Goal: Task Accomplishment & Management: Manage account settings

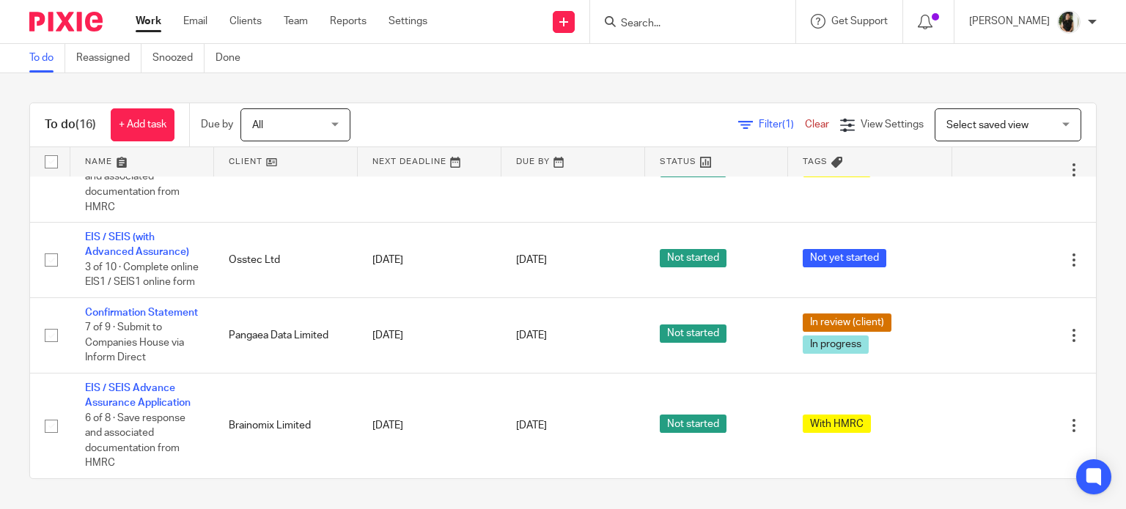
scroll to position [668, 0]
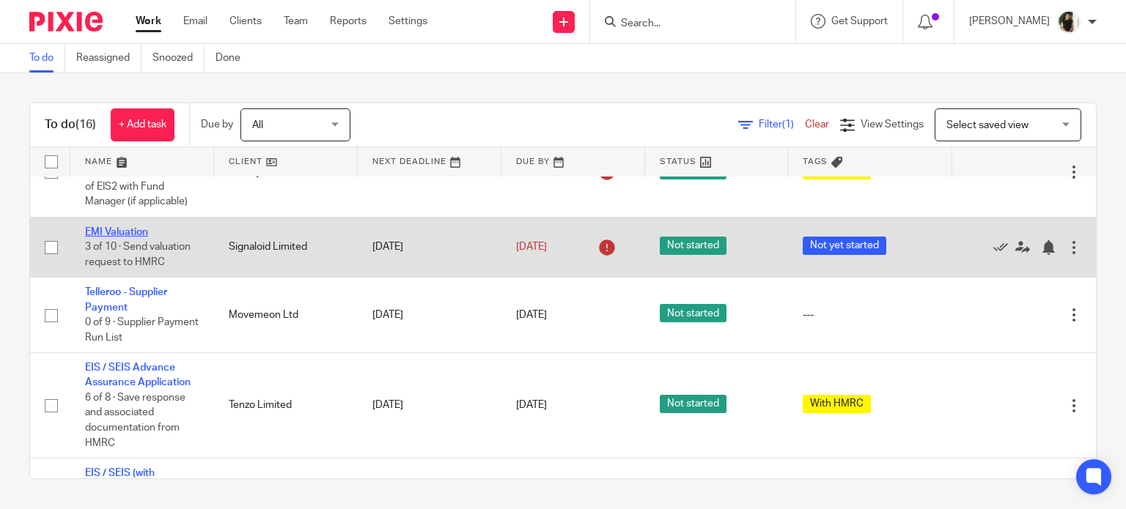
click at [111, 237] on link "EMI Valuation" at bounding box center [116, 232] width 63 height 10
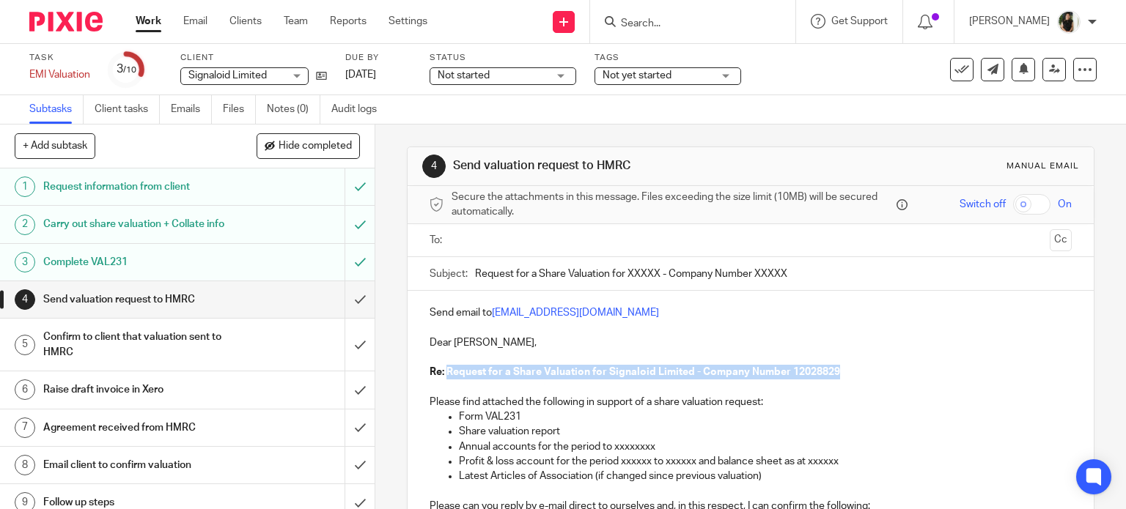
drag, startPoint x: 858, startPoint y: 369, endPoint x: 443, endPoint y: 366, distance: 415.6
click at [443, 366] on p "Re: Request for a Share Valuation for Signaloid Limited - Company Number 120288…" at bounding box center [750, 372] width 643 height 15
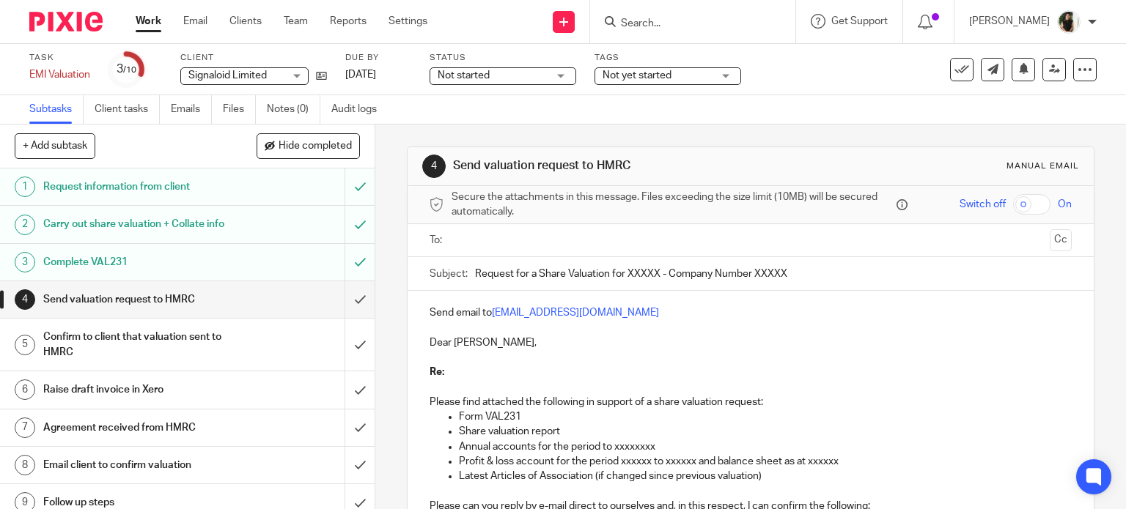
drag, startPoint x: 895, startPoint y: 264, endPoint x: 232, endPoint y: 268, distance: 663.3
click at [232, 268] on div "+ Add subtask Hide completed Cancel + Add 1 Request information from client 2 C…" at bounding box center [563, 317] width 1126 height 385
paste input "Signaloid Limited - Company Number 12028829"
type input "Request for a Share Valuation for Signaloid Limited - Company Number 12028829"
drag, startPoint x: 528, startPoint y: 362, endPoint x: 388, endPoint y: 355, distance: 140.2
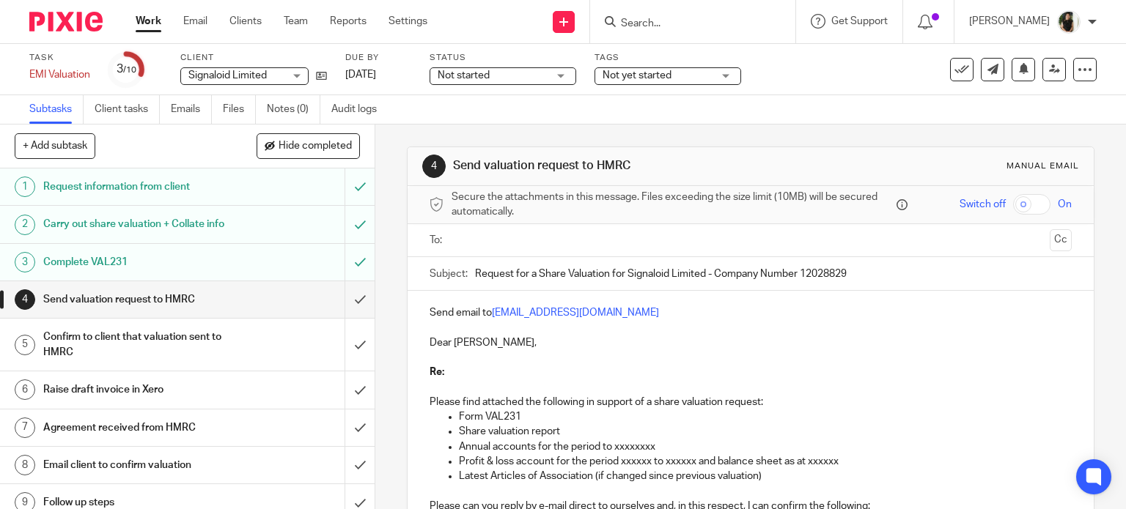
click at [388, 355] on div "4 Send valuation request to HMRC Manual email Secure the attachments in this me…" at bounding box center [750, 317] width 751 height 385
drag, startPoint x: 456, startPoint y: 385, endPoint x: 413, endPoint y: 359, distance: 49.7
click at [413, 359] on div "Send email to savexternal.mailbox@hmrc.gov.uk Dear Sirs, Re: Please find attach…" at bounding box center [751, 460] width 687 height 338
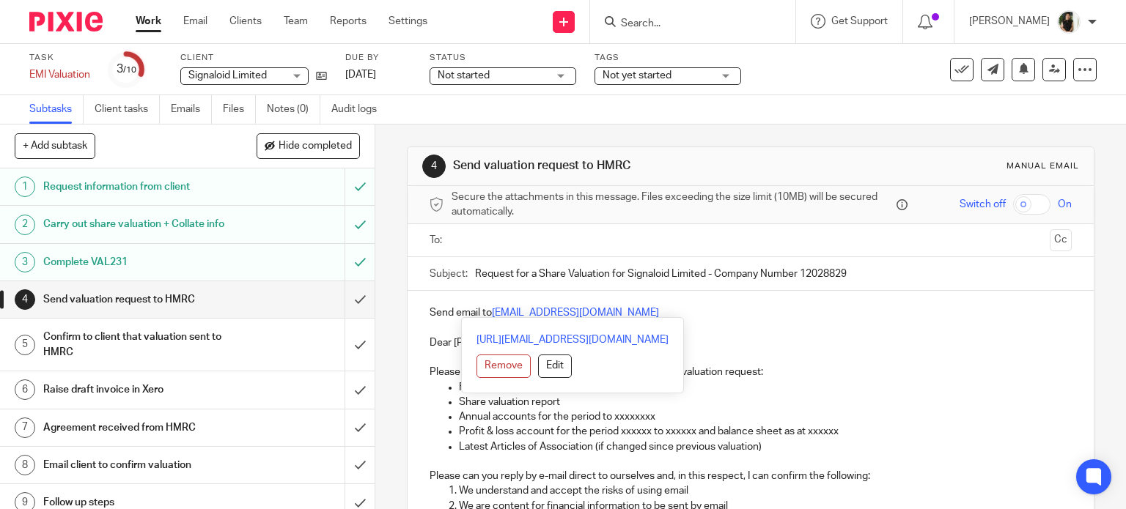
drag, startPoint x: 780, startPoint y: 316, endPoint x: 489, endPoint y: 314, distance: 291.0
click at [489, 314] on p "Send email to savexternal.mailbox@hmrc.gov.uk" at bounding box center [750, 313] width 643 height 15
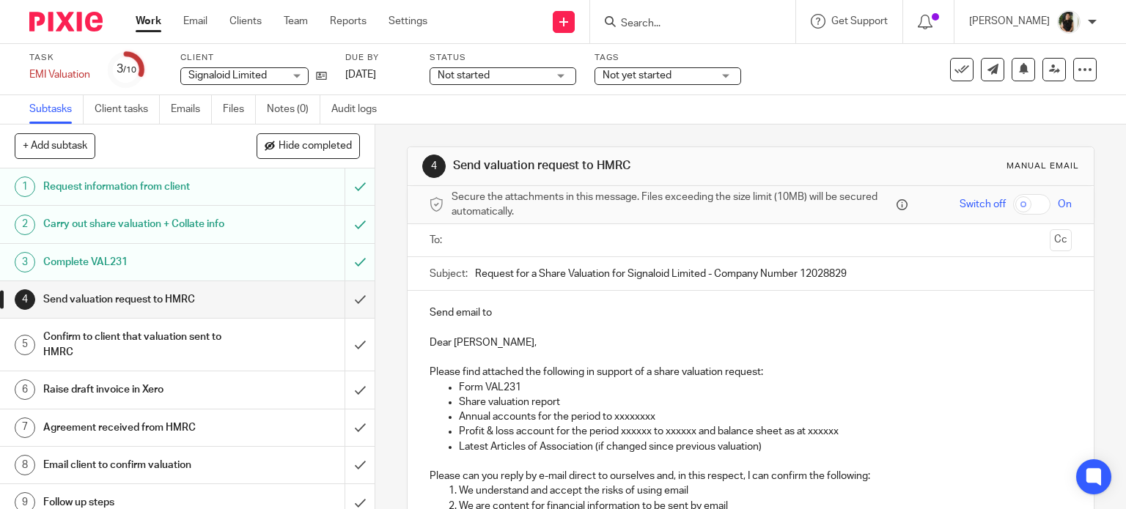
click at [498, 239] on input "text" at bounding box center [750, 240] width 587 height 17
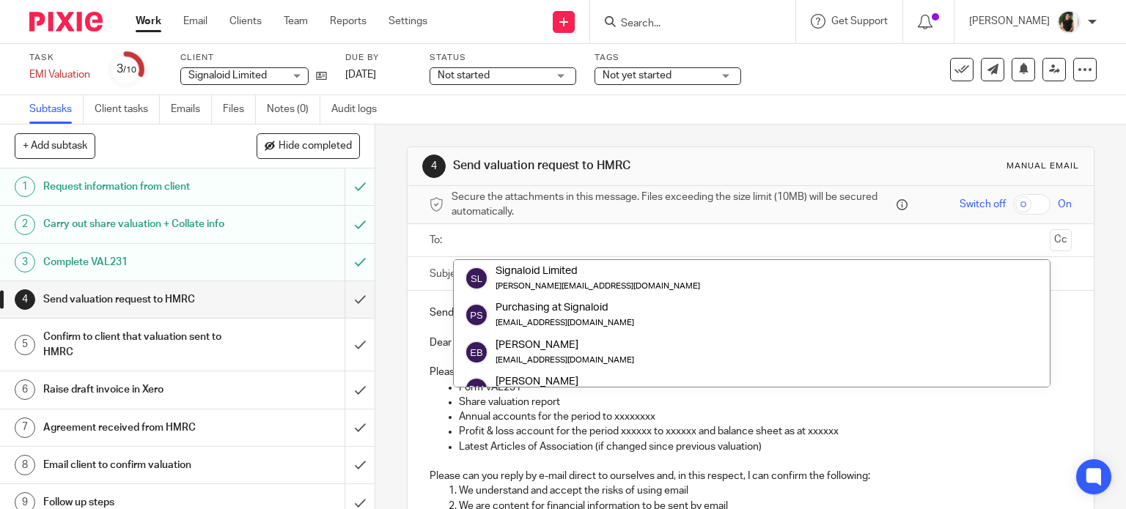
paste input "savexternal.mailbox@hmrc.gov.uk"
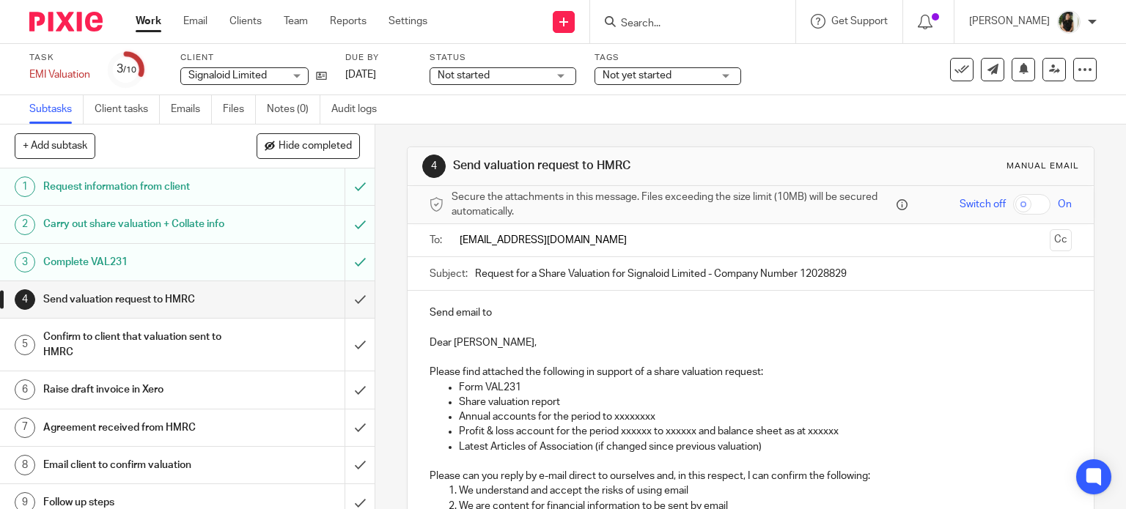
type input "savexternal.mailbox@hmrc.gov.uk"
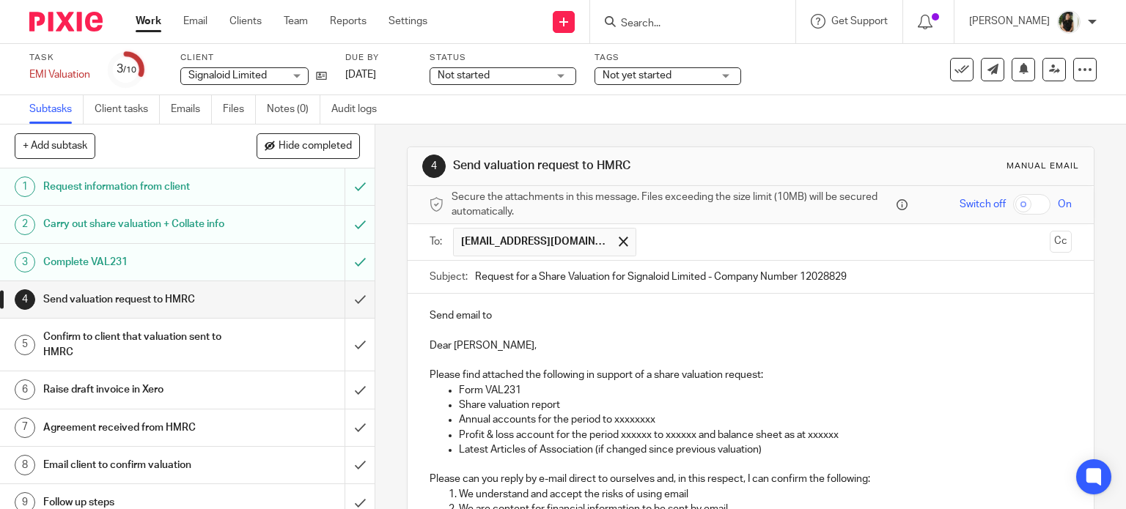
drag, startPoint x: 539, startPoint y: 298, endPoint x: 407, endPoint y: 288, distance: 132.3
click at [409, 292] on form "Secure the attachments in this message. Files exceeding the size limit (10MB) w…" at bounding box center [751, 448] width 687 height 525
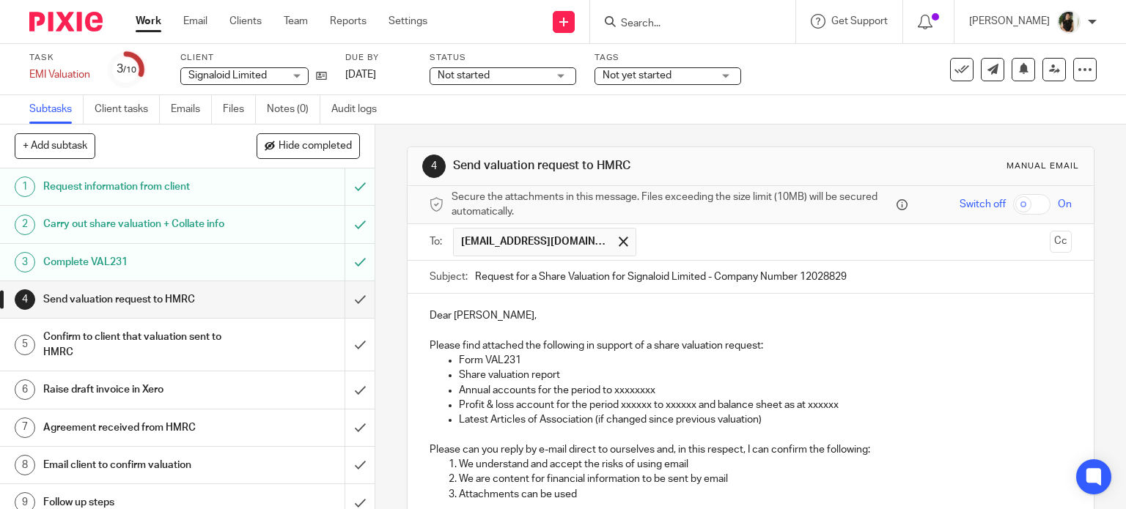
scroll to position [147, 0]
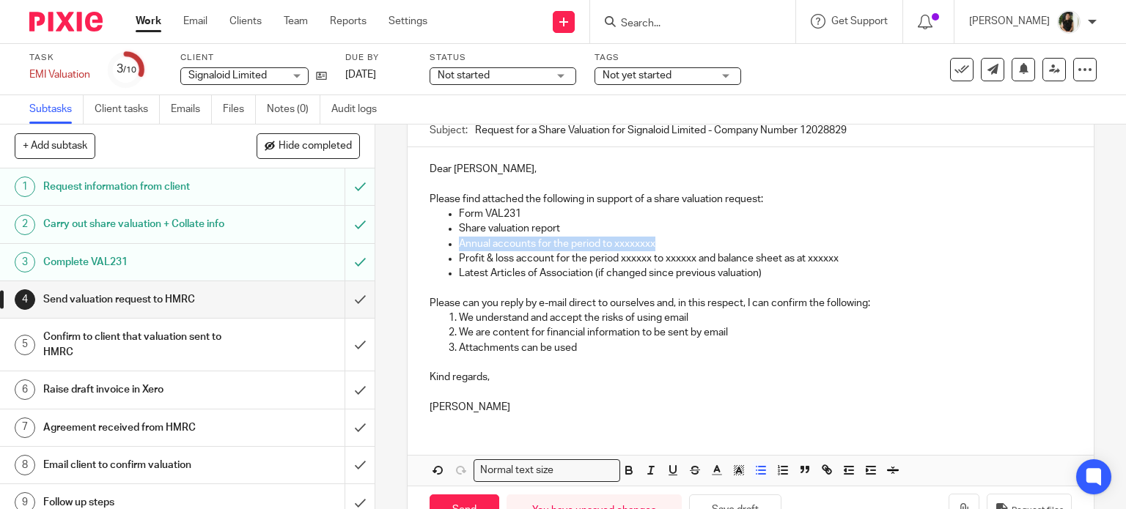
drag, startPoint x: 616, startPoint y: 239, endPoint x: 446, endPoint y: 243, distance: 169.4
click at [459, 243] on li "Annual accounts for the period to xxxxxxxx" at bounding box center [765, 244] width 613 height 15
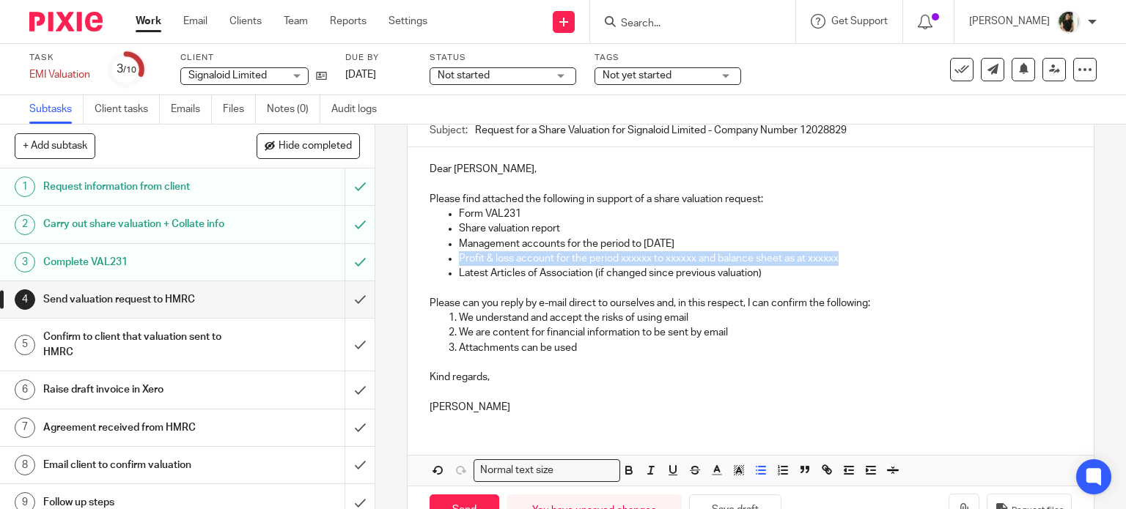
drag, startPoint x: 853, startPoint y: 261, endPoint x: 453, endPoint y: 259, distance: 400.2
click at [453, 259] on ul "Form VAL231 Share valuation report Management accounts for the period to 30 Jun…" at bounding box center [750, 244] width 643 height 74
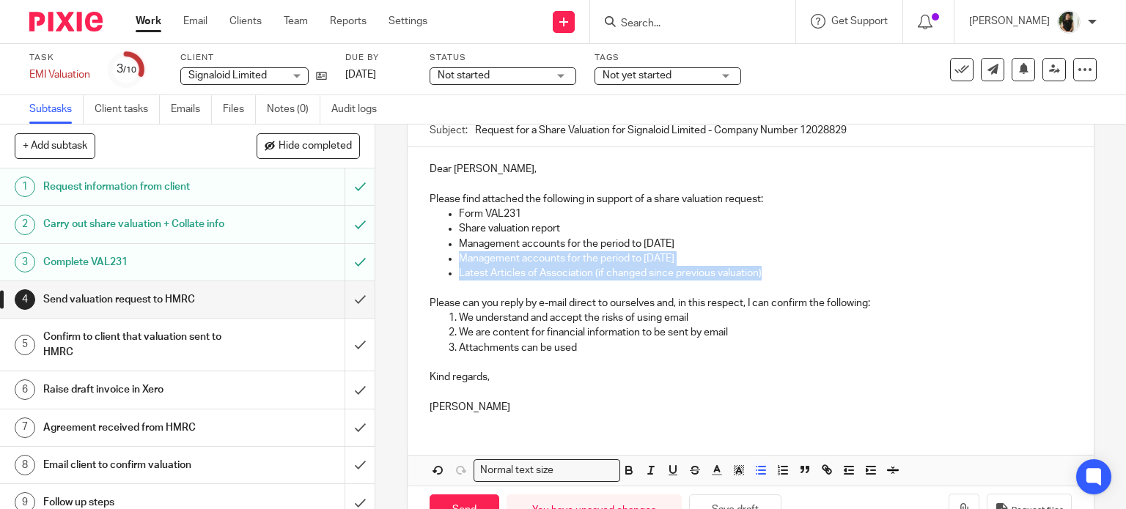
drag, startPoint x: 779, startPoint y: 276, endPoint x: 375, endPoint y: 267, distance: 404.7
click at [383, 266] on div "4 Send valuation request to HMRC Manual email Secure the attachments in this me…" at bounding box center [750, 317] width 751 height 385
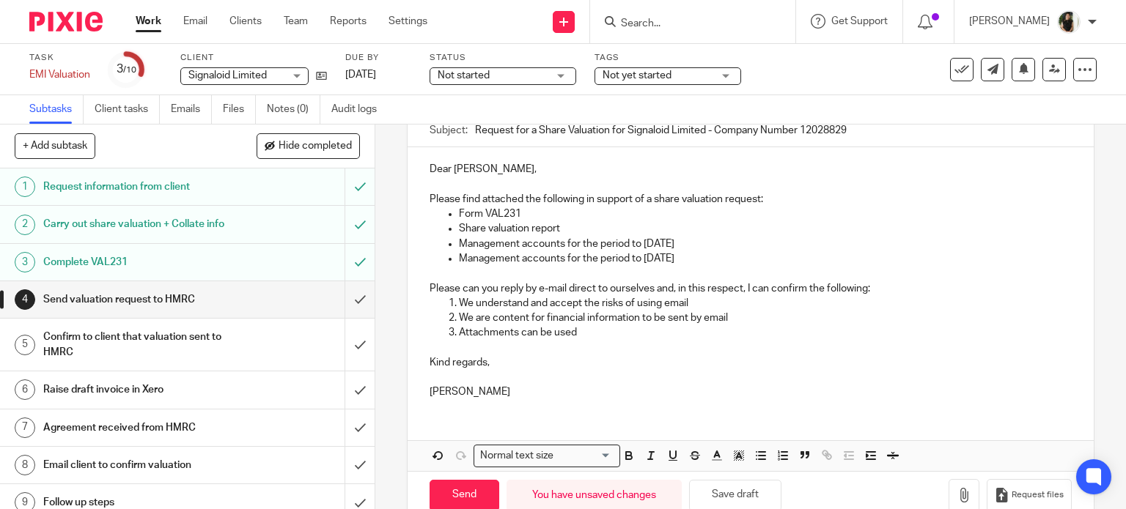
click at [429, 369] on p "Kind regards," at bounding box center [750, 362] width 643 height 15
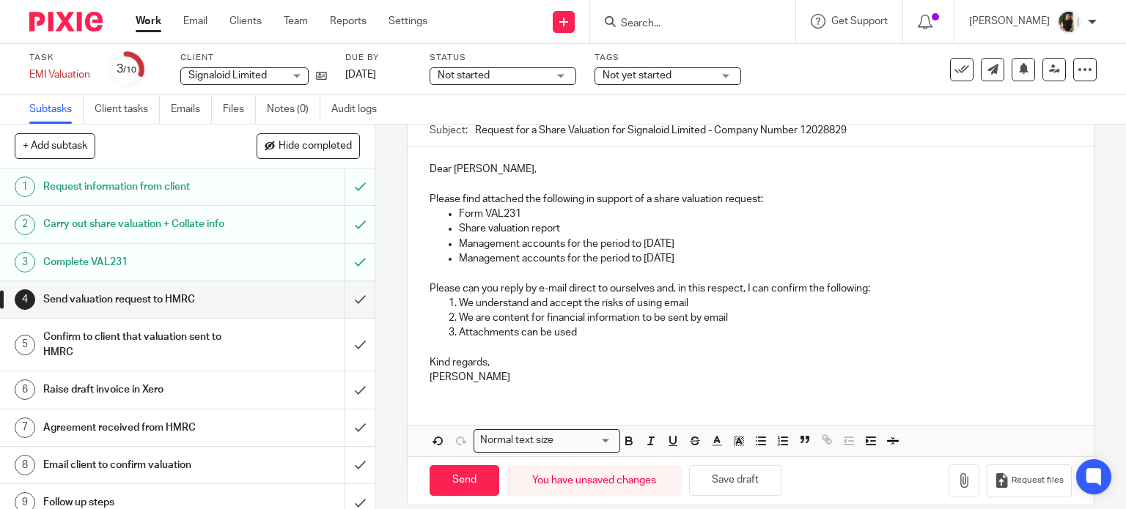
click at [494, 375] on p "Janice" at bounding box center [750, 377] width 643 height 15
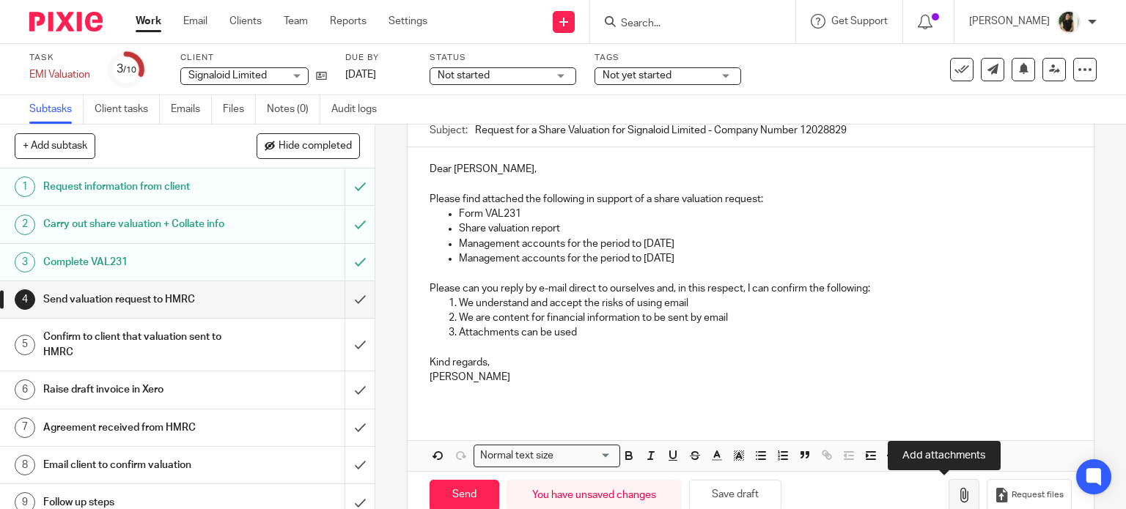
click at [956, 492] on icon "button" at bounding box center [963, 495] width 15 height 15
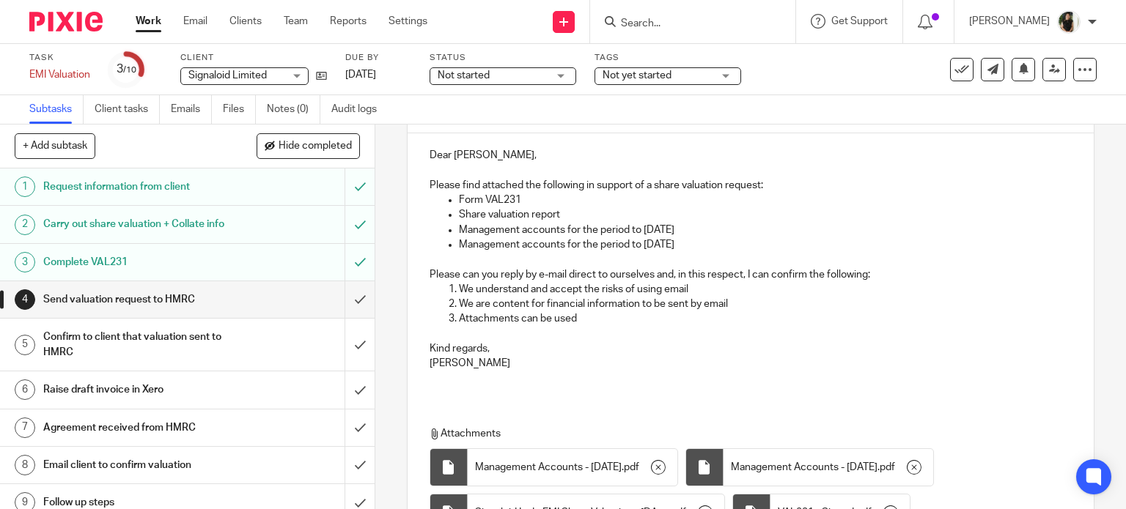
scroll to position [305, 0]
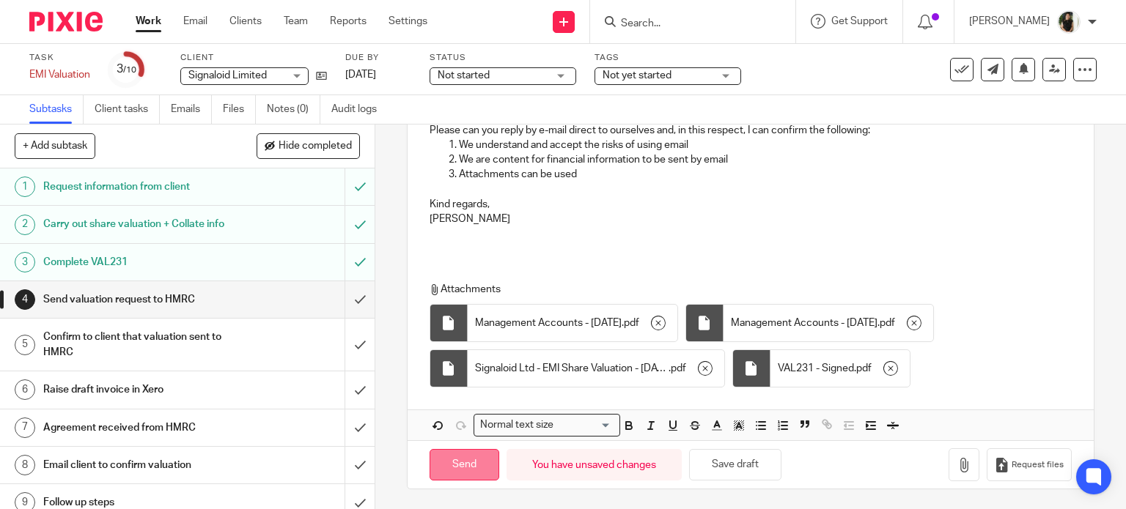
click at [457, 459] on input "Send" at bounding box center [464, 465] width 70 height 32
type input "Sent"
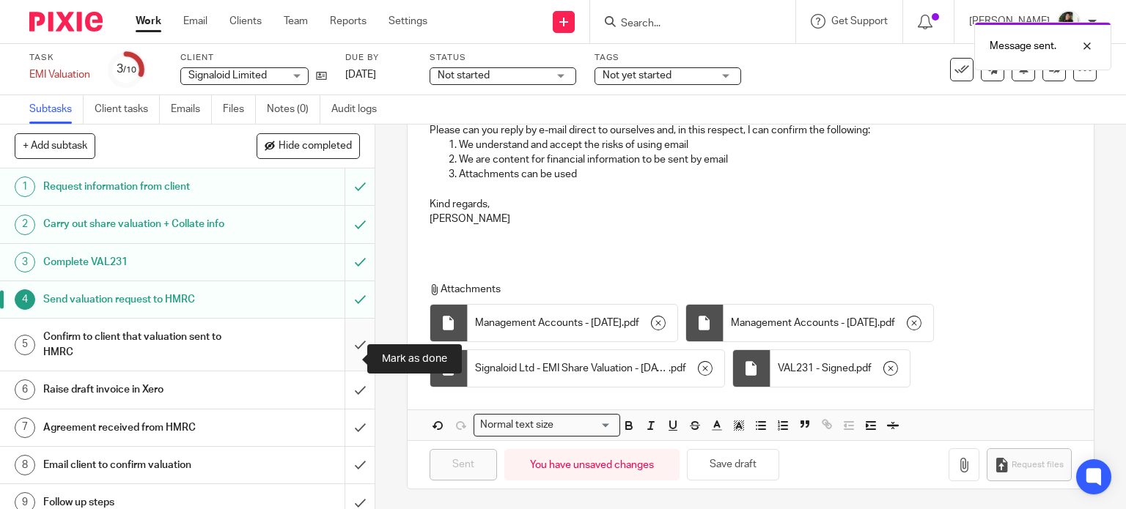
click at [350, 363] on input "submit" at bounding box center [187, 345] width 375 height 52
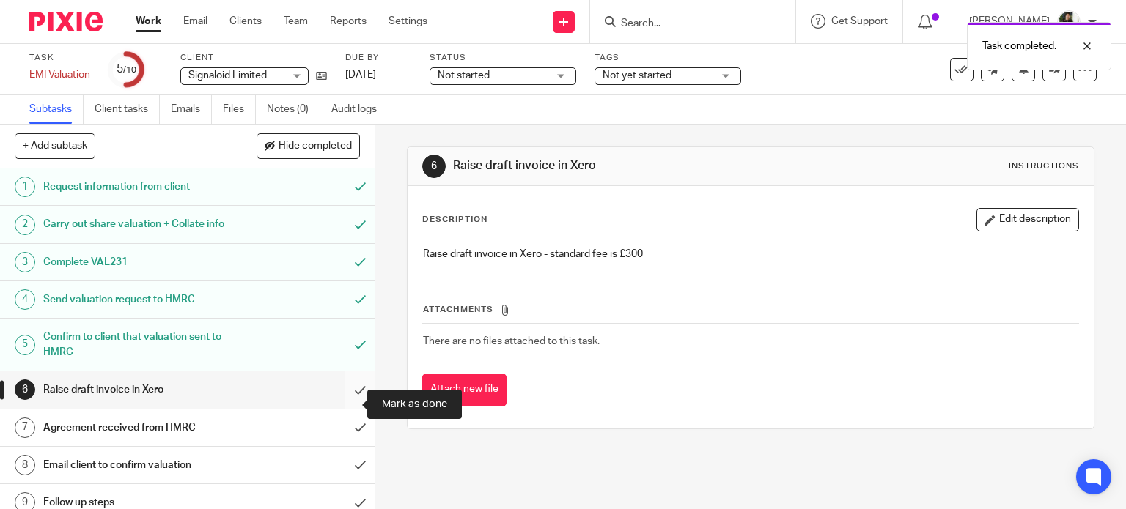
click at [342, 398] on input "submit" at bounding box center [187, 390] width 375 height 37
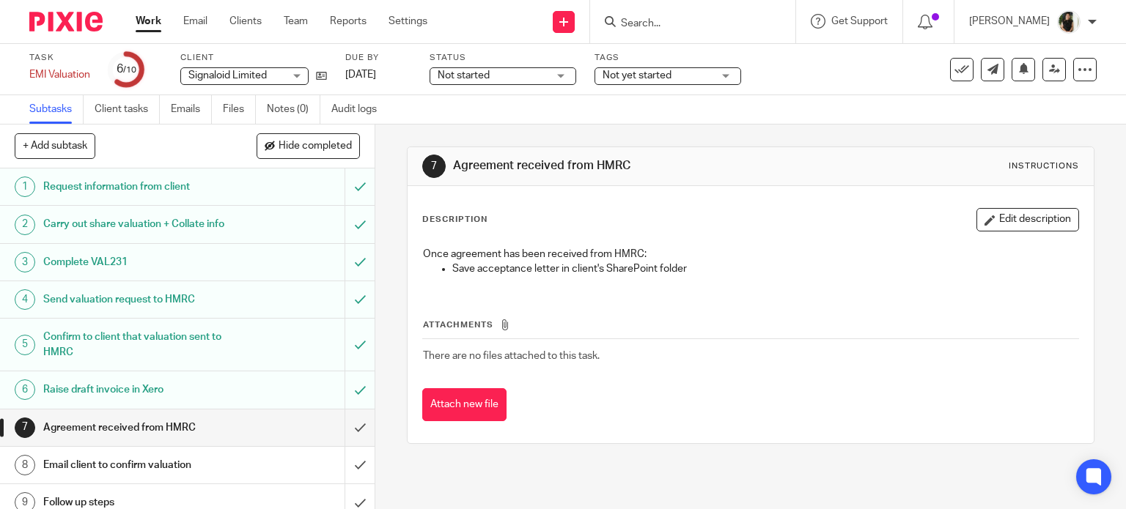
click at [705, 70] on span "Not yet started" at bounding box center [657, 75] width 110 height 15
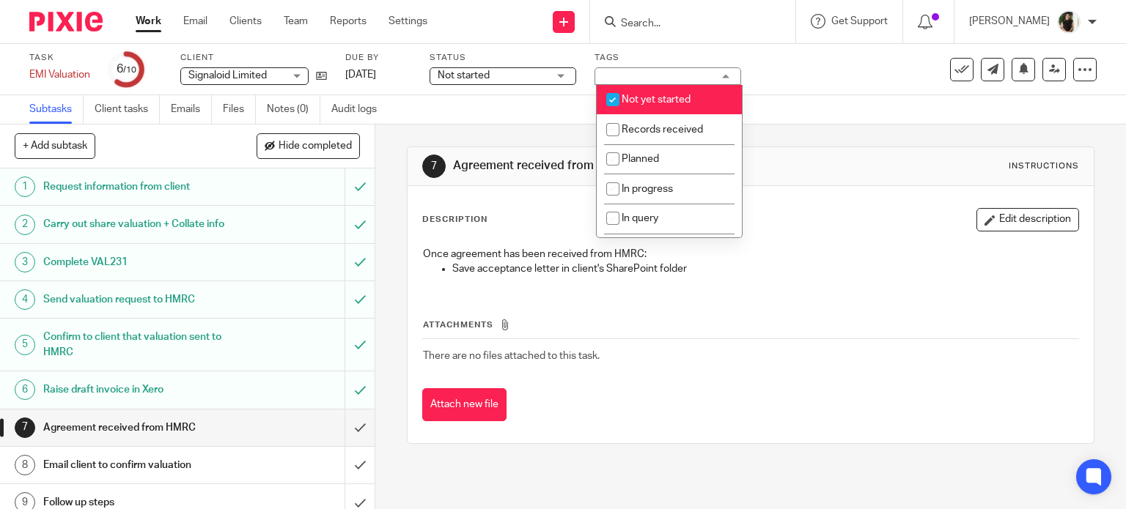
click at [666, 98] on span "Not yet started" at bounding box center [656, 100] width 69 height 10
checkbox input "false"
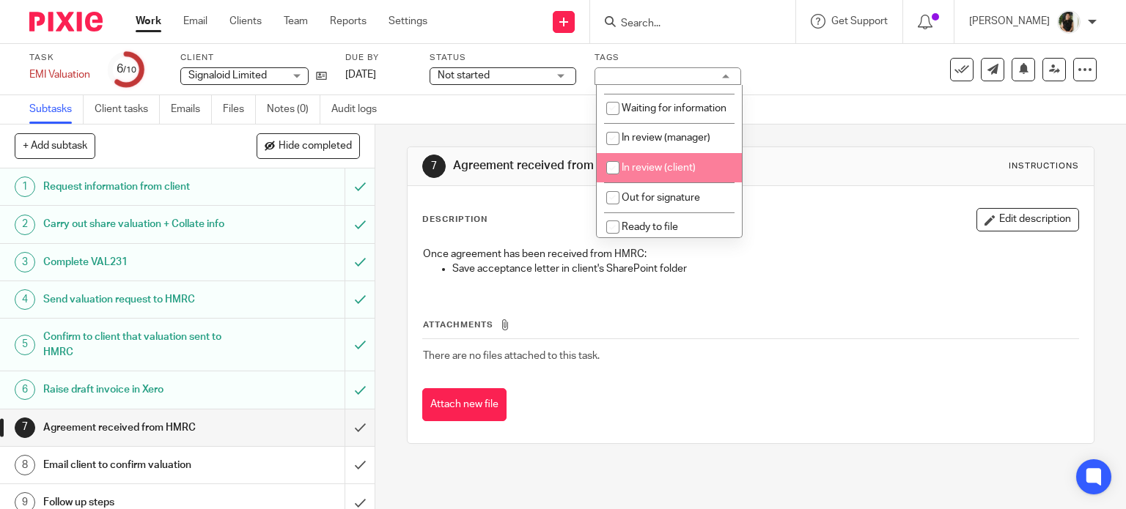
scroll to position [313, 0]
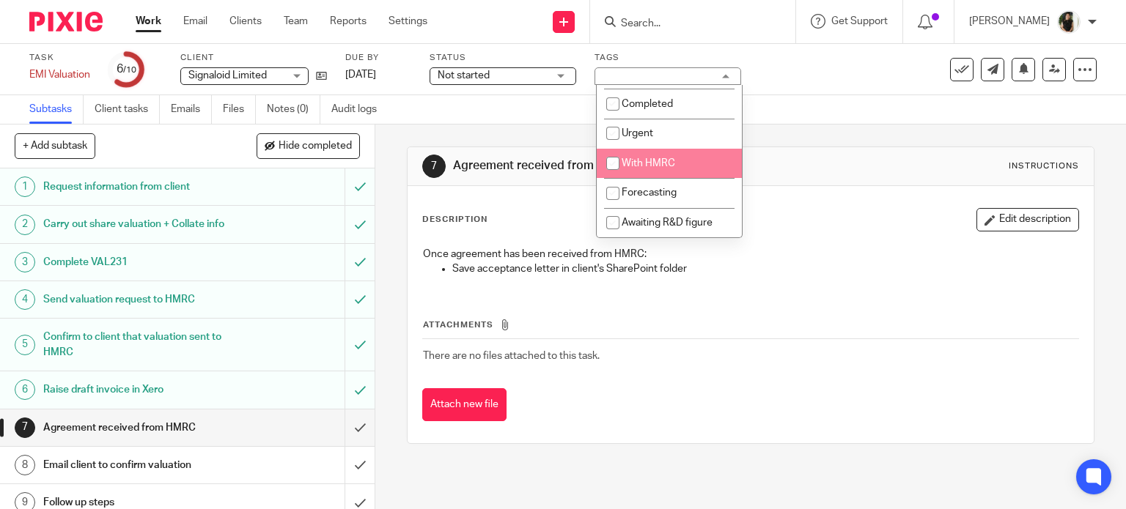
click at [670, 158] on span "With HMRC" at bounding box center [649, 163] width 54 height 10
checkbox input "true"
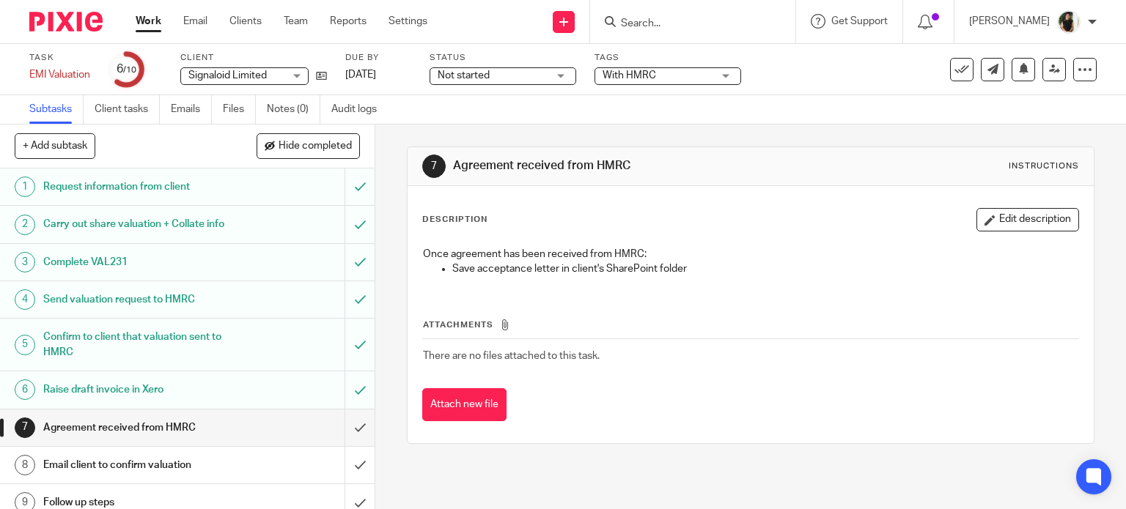
click at [762, 126] on div "7 Agreement received from HMRC Instructions Description Edit description Once a…" at bounding box center [751, 296] width 688 height 342
click at [452, 78] on span "Not started" at bounding box center [464, 75] width 52 height 10
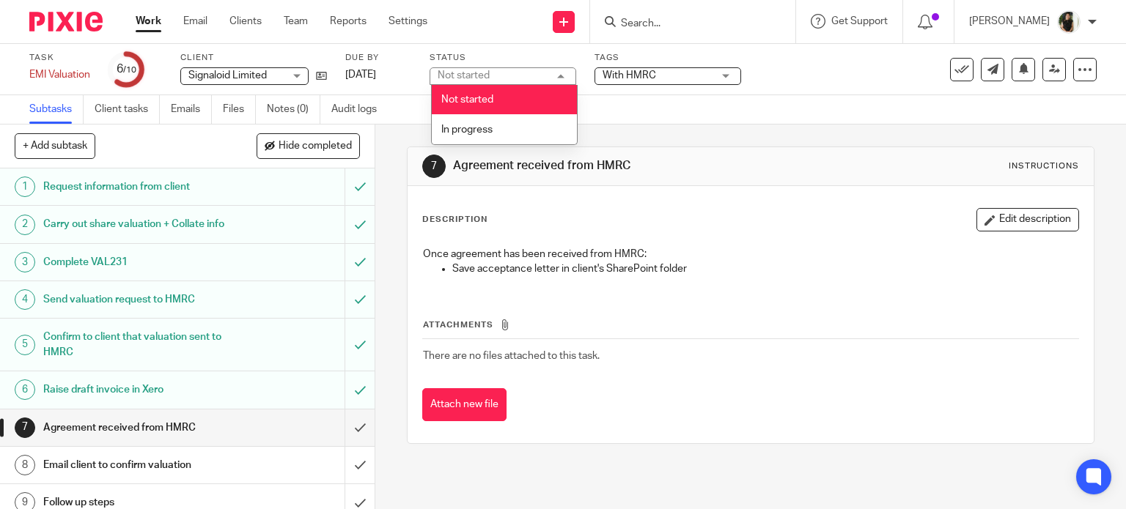
click at [452, 78] on div "Not started" at bounding box center [464, 75] width 52 height 10
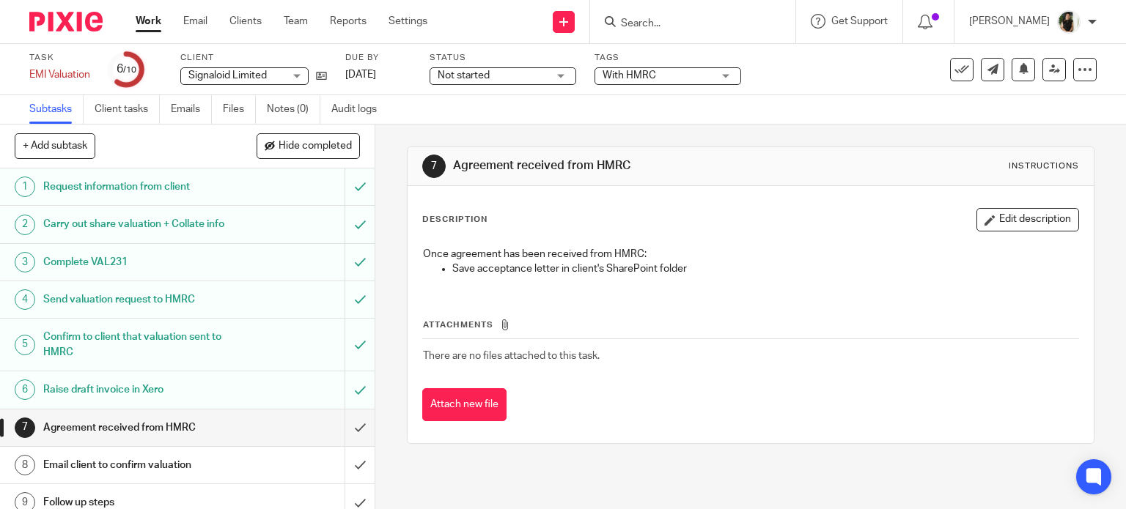
click at [758, 125] on div "7 Agreement received from HMRC Instructions Description Edit description Once a…" at bounding box center [751, 296] width 688 height 342
